Goal: Task Accomplishment & Management: Manage account settings

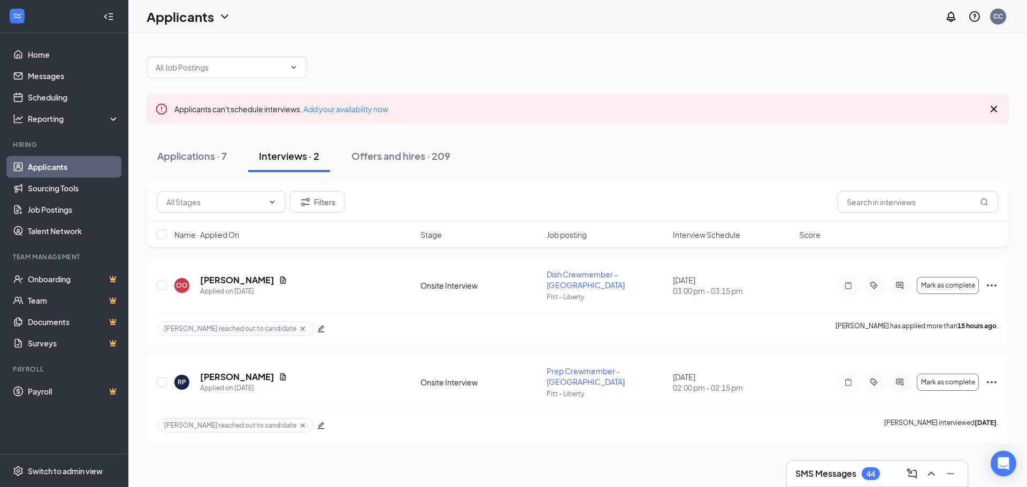
click at [861, 477] on div "SMS Messages 44" at bounding box center [837, 473] width 85 height 13
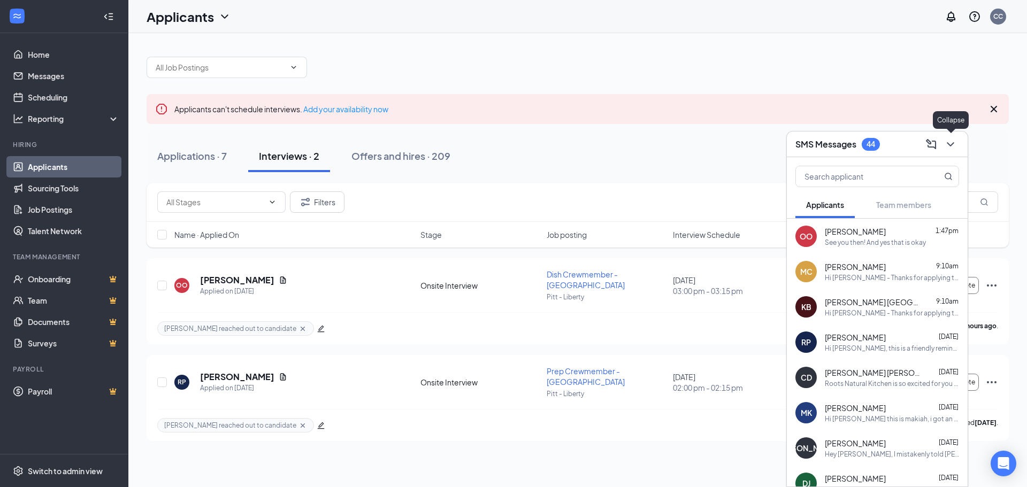
click at [946, 142] on icon "ChevronDown" at bounding box center [950, 144] width 13 height 13
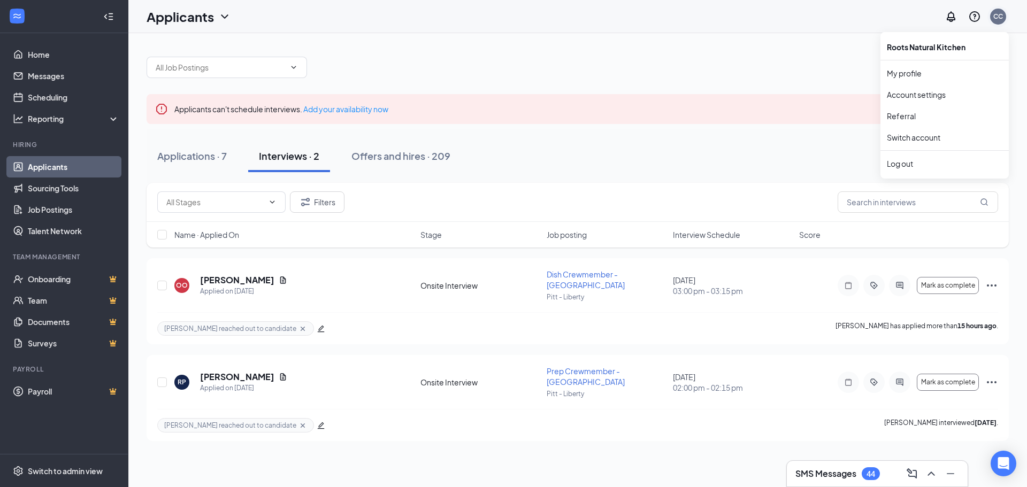
click at [1000, 12] on div "CC" at bounding box center [998, 16] width 10 height 9
click at [893, 163] on div "Applications · 7 Interviews · 2 Offers and hires · 209" at bounding box center [578, 156] width 862 height 32
click at [913, 167] on div "Log out" at bounding box center [945, 163] width 116 height 11
